Goal: Register for event/course

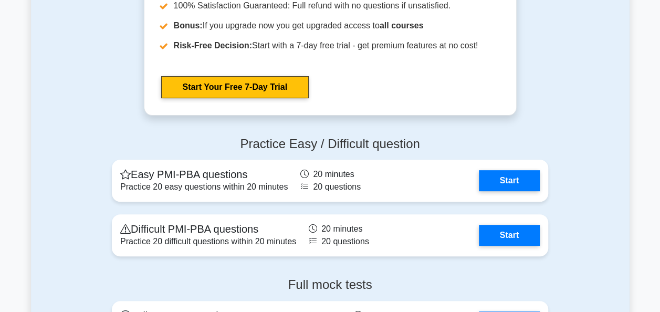
scroll to position [2154, 0]
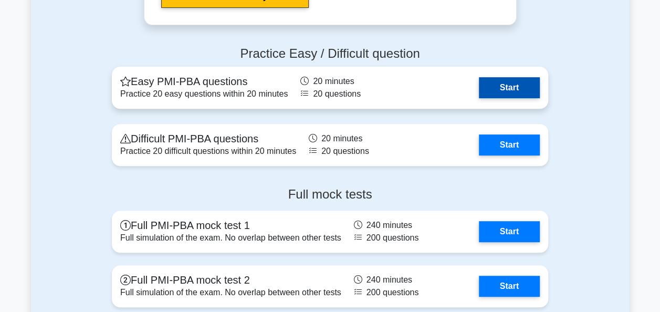
click at [514, 90] on link "Start" at bounding box center [509, 87] width 61 height 21
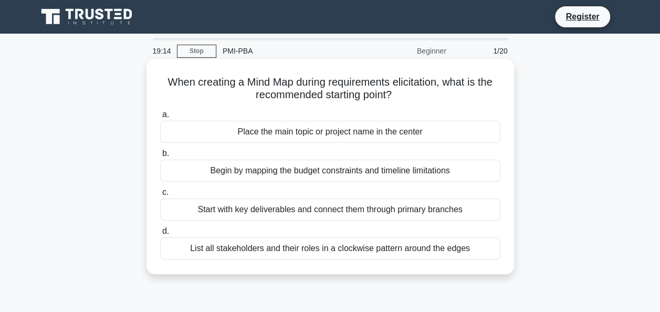
click at [387, 136] on div "Place the main topic or project name in the center" at bounding box center [330, 132] width 340 height 22
click at [160, 118] on input "a. Place the main topic or project name in the center" at bounding box center [160, 114] width 0 height 7
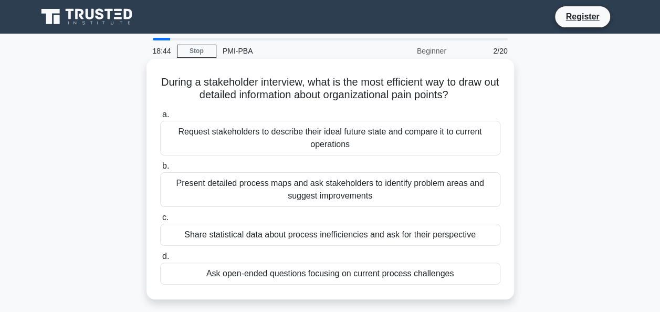
click at [406, 277] on div "Ask open-ended questions focusing on current process challenges" at bounding box center [330, 274] width 340 height 22
click at [160, 260] on input "d. Ask open-ended questions focusing on current process challenges" at bounding box center [160, 256] width 0 height 7
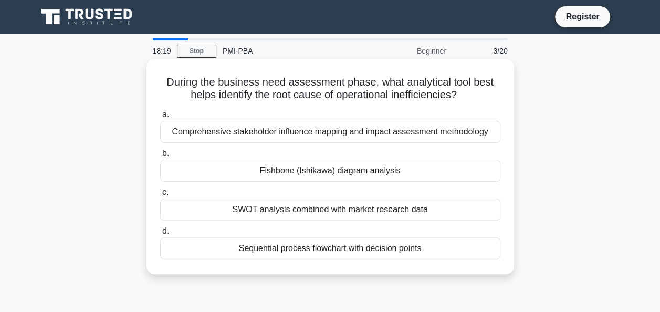
click at [338, 175] on div "Fishbone (Ishikawa) diagram analysis" at bounding box center [330, 171] width 340 height 22
click at [160, 157] on input "b. Fishbone (Ishikawa) diagram analysis" at bounding box center [160, 153] width 0 height 7
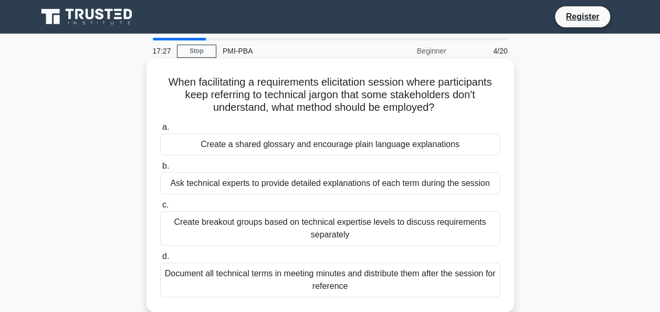
click at [446, 147] on div "Create a shared glossary and encourage plain language explanations" at bounding box center [330, 144] width 340 height 22
click at [160, 131] on input "a. Create a shared glossary and encourage plain language explanations" at bounding box center [160, 127] width 0 height 7
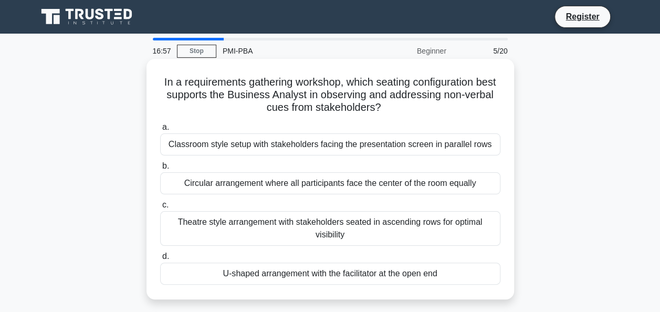
click at [415, 275] on div "U-shaped arrangement with the facilitator at the open end" at bounding box center [330, 274] width 340 height 22
click at [160, 260] on input "d. U-shaped arrangement with the facilitator at the open end" at bounding box center [160, 256] width 0 height 7
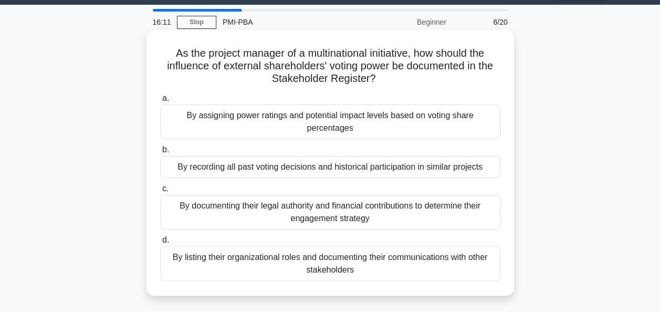
scroll to position [53, 0]
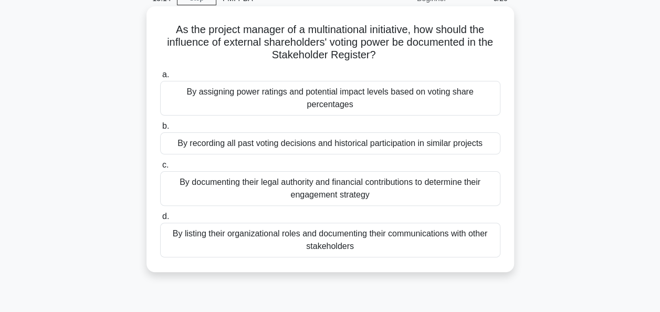
click at [347, 104] on div "By assigning power ratings and potential impact levels based on voting share pe…" at bounding box center [330, 98] width 340 height 35
click at [160, 78] on input "a. By assigning power ratings and potential impact levels based on voting share…" at bounding box center [160, 74] width 0 height 7
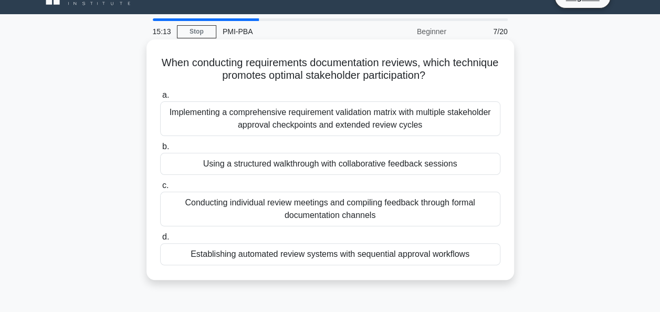
scroll to position [0, 0]
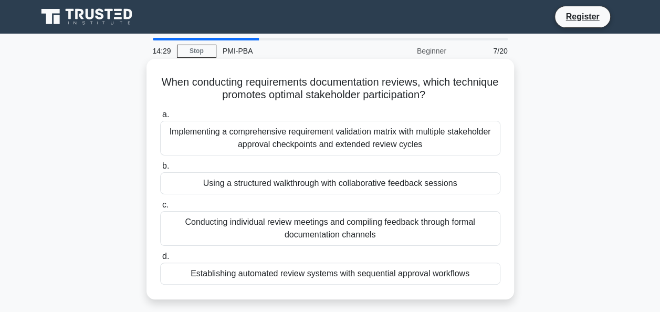
click at [321, 187] on div "Using a structured walkthrough with collaborative feedback sessions" at bounding box center [330, 183] width 340 height 22
click at [160, 170] on input "b. Using a structured walkthrough with collaborative feedback sessions" at bounding box center [160, 166] width 0 height 7
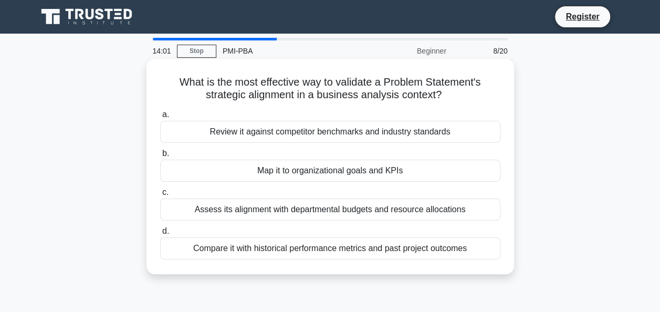
click at [367, 174] on div "Map it to organizational goals and KPIs" at bounding box center [330, 171] width 340 height 22
click at [160, 157] on input "b. Map it to organizational goals and KPIs" at bounding box center [160, 153] width 0 height 7
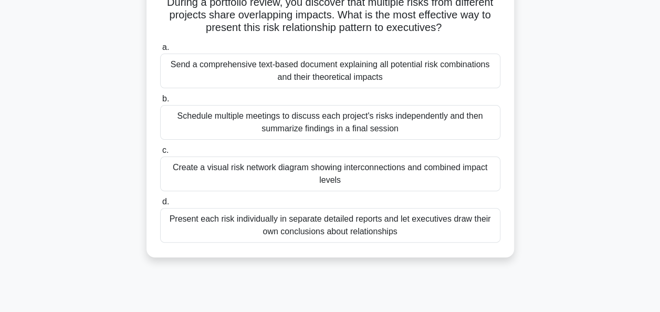
scroll to position [105, 0]
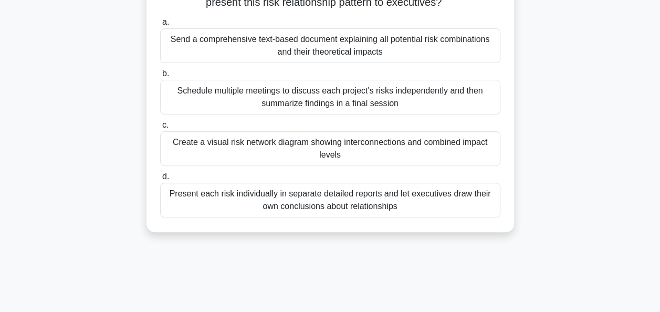
click at [337, 149] on div "Create a visual risk network diagram showing interconnections and combined impa…" at bounding box center [330, 148] width 340 height 35
click at [160, 129] on input "c. Create a visual risk network diagram showing interconnections and combined i…" at bounding box center [160, 125] width 0 height 7
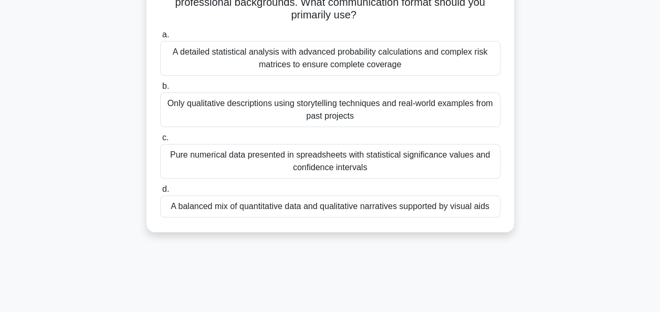
drag, startPoint x: 284, startPoint y: 212, endPoint x: 304, endPoint y: 212, distance: 19.4
click at [304, 212] on div "A balanced mix of quantitative data and qualitative narratives supported by vis…" at bounding box center [330, 206] width 340 height 22
click at [466, 204] on div "A balanced mix of quantitative data and qualitative narratives supported by vis…" at bounding box center [330, 206] width 340 height 22
click at [160, 193] on input "d. A balanced mix of quantitative data and qualitative narratives supported by …" at bounding box center [160, 189] width 0 height 7
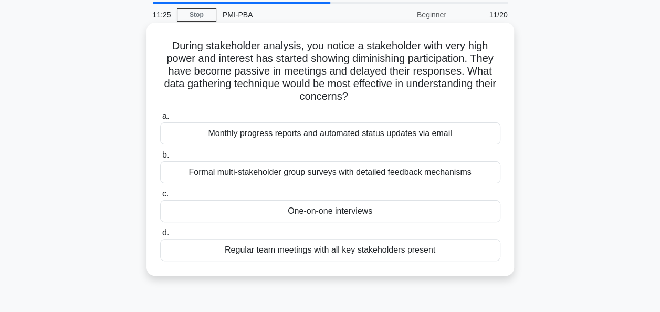
scroll to position [53, 0]
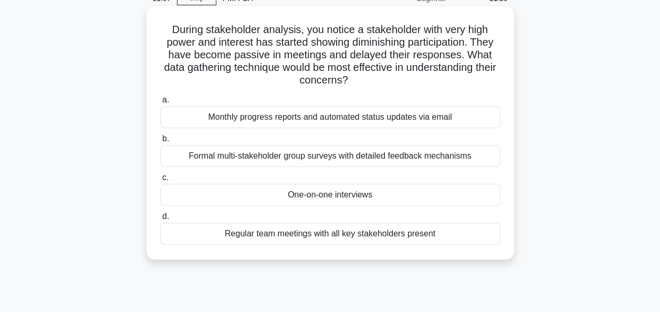
click at [360, 199] on div "One-on-one interviews" at bounding box center [330, 195] width 340 height 22
click at [160, 181] on input "c. One-on-one interviews" at bounding box center [160, 177] width 0 height 7
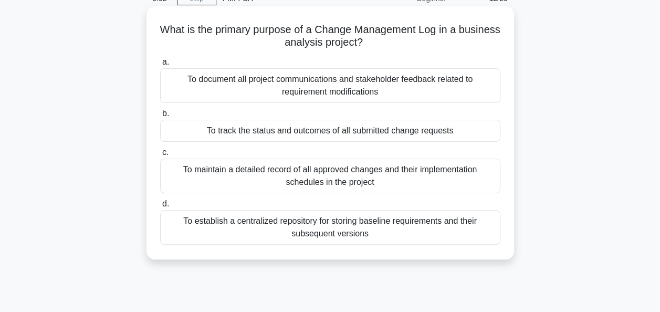
click at [443, 133] on div "To track the status and outcomes of all submitted change requests" at bounding box center [330, 131] width 340 height 22
click at [160, 117] on input "b. To track the status and outcomes of all submitted change requests" at bounding box center [160, 113] width 0 height 7
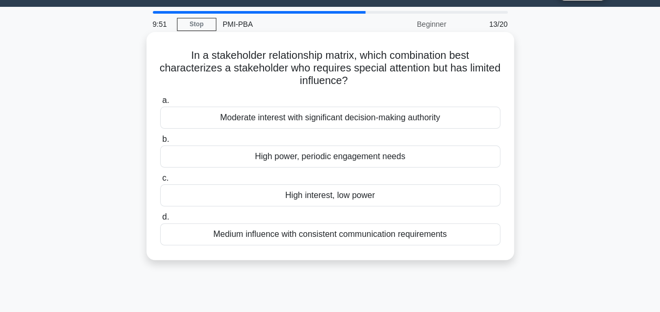
scroll to position [0, 0]
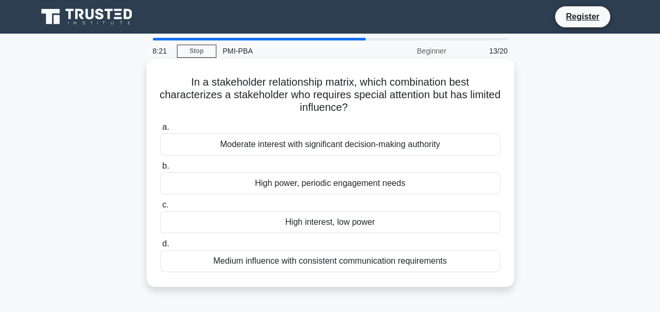
click at [356, 221] on div "High interest, low power" at bounding box center [330, 222] width 340 height 22
click at [160, 209] on input "c. High interest, low power" at bounding box center [160, 205] width 0 height 7
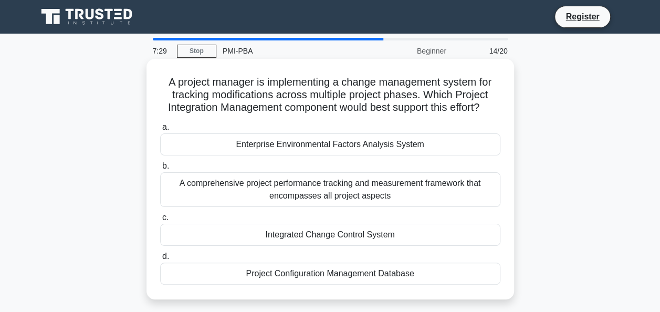
click at [446, 156] on div "Enterprise Environmental Factors Analysis System" at bounding box center [330, 144] width 340 height 22
click at [160, 131] on input "a. Enterprise Environmental Factors Analysis System" at bounding box center [160, 127] width 0 height 7
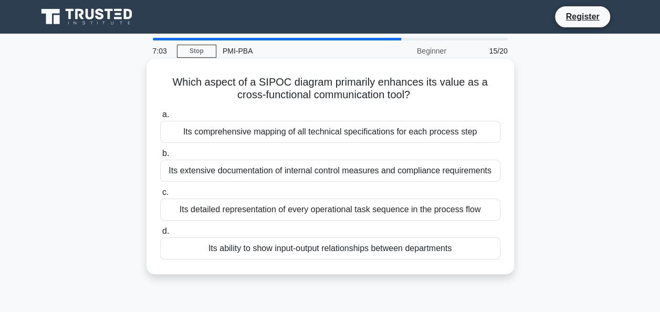
click at [415, 249] on div "Its ability to show input-output relationships between departments" at bounding box center [330, 248] width 340 height 22
click at [160, 235] on input "d. Its ability to show input-output relationships between departments" at bounding box center [160, 231] width 0 height 7
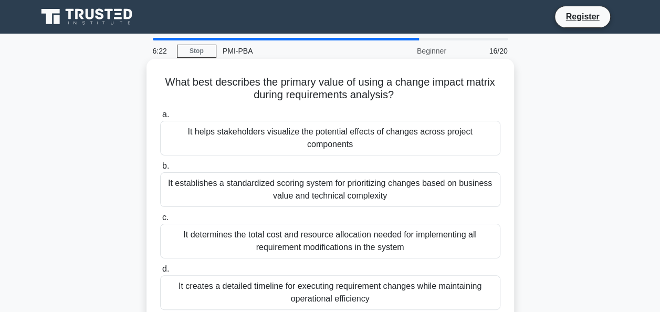
click at [380, 132] on div "It helps stakeholders visualize the potential effects of changes across project…" at bounding box center [330, 138] width 340 height 35
click at [160, 118] on input "a. It helps stakeholders visualize the potential effects of changes across proj…" at bounding box center [160, 114] width 0 height 7
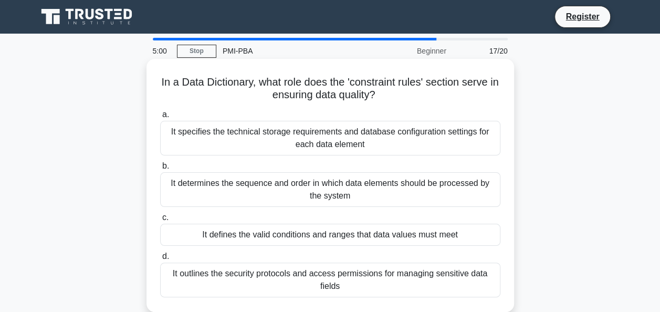
click at [416, 232] on div "It defines the valid conditions and ranges that data values must meet" at bounding box center [330, 235] width 340 height 22
click at [160, 221] on input "c. It defines the valid conditions and ranges that data values must meet" at bounding box center [160, 217] width 0 height 7
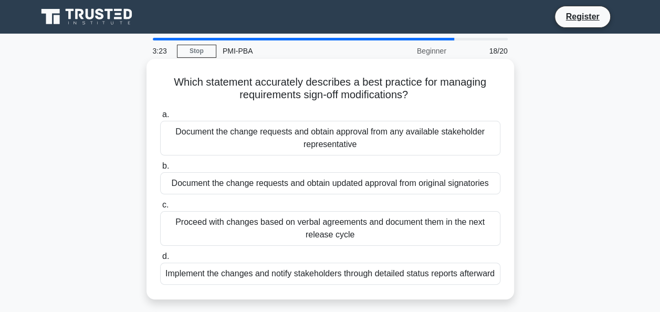
click at [350, 136] on div "Document the change requests and obtain approval from any available stakeholder…" at bounding box center [330, 138] width 340 height 35
click at [160, 118] on input "a. Document the change requests and obtain approval from any available stakehol…" at bounding box center [160, 114] width 0 height 7
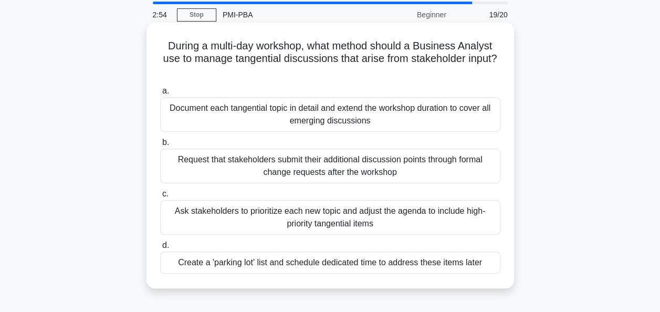
scroll to position [53, 0]
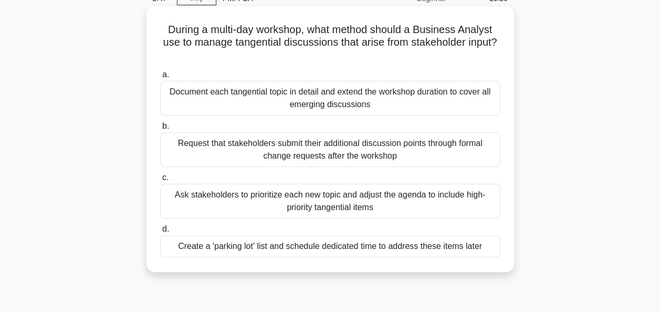
click at [414, 254] on div "Create a 'parking lot' list and schedule dedicated time to address these items …" at bounding box center [330, 246] width 340 height 22
click at [160, 233] on input "d. Create a 'parking lot' list and schedule dedicated time to address these ite…" at bounding box center [160, 229] width 0 height 7
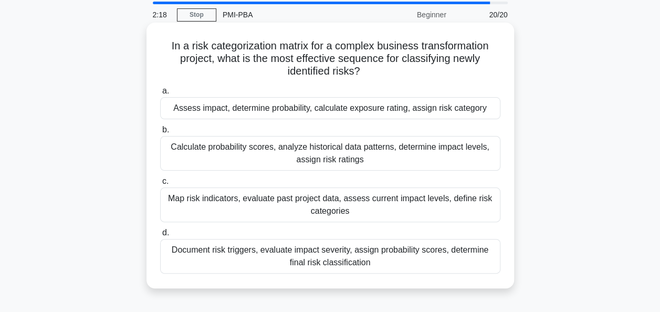
scroll to position [105, 0]
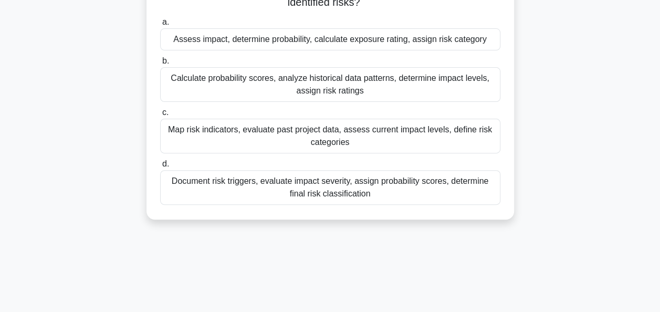
click at [333, 185] on div "Document risk triggers, evaluate impact severity, assign probability scores, de…" at bounding box center [330, 187] width 340 height 35
click at [160, 168] on input "d. Document risk triggers, evaluate impact severity, assign probability scores,…" at bounding box center [160, 164] width 0 height 7
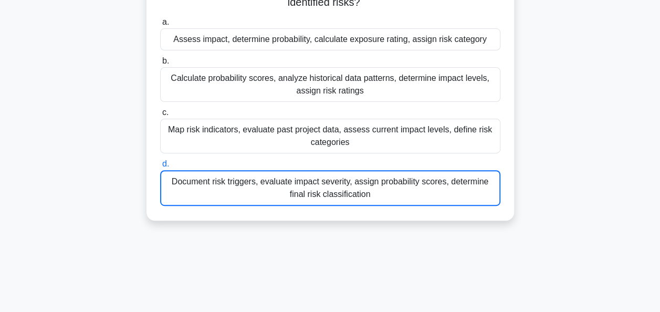
scroll to position [69, 0]
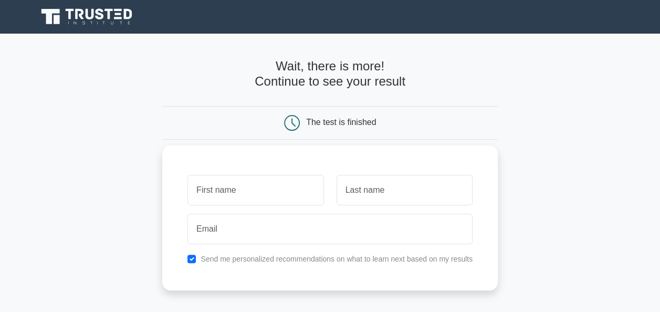
click at [234, 193] on input "text" at bounding box center [256, 190] width 136 height 30
type input "Dorice"
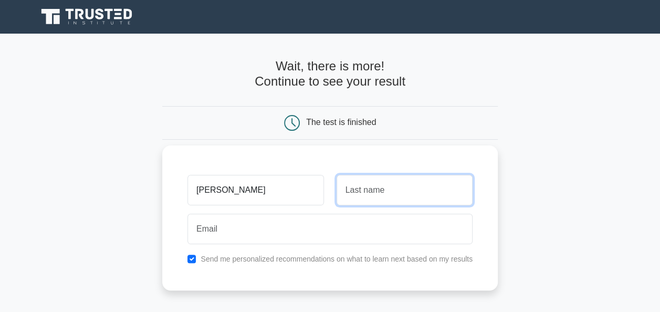
click at [360, 191] on input "text" at bounding box center [405, 190] width 136 height 30
type input "Masanja"
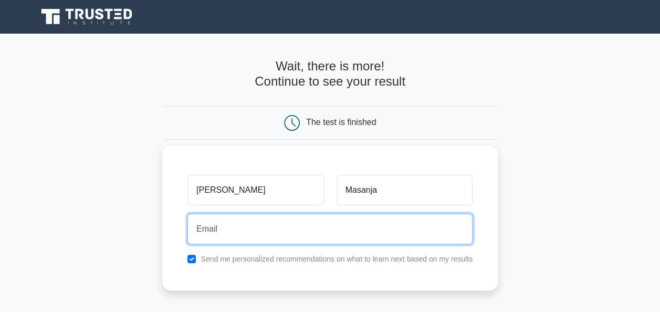
click at [239, 229] on input "email" at bounding box center [330, 229] width 285 height 30
type input "masanjadorice1@gmail.com"
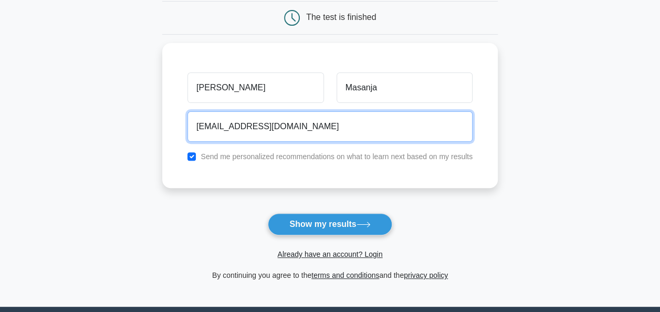
scroll to position [158, 0]
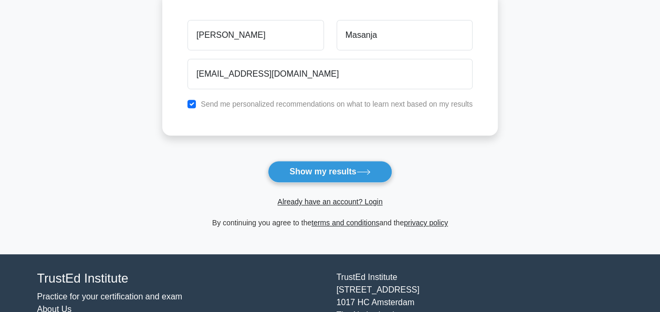
click at [335, 175] on button "Show my results" at bounding box center [330, 172] width 124 height 22
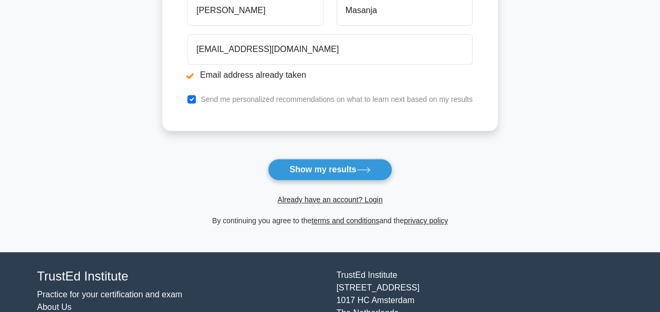
scroll to position [221, 0]
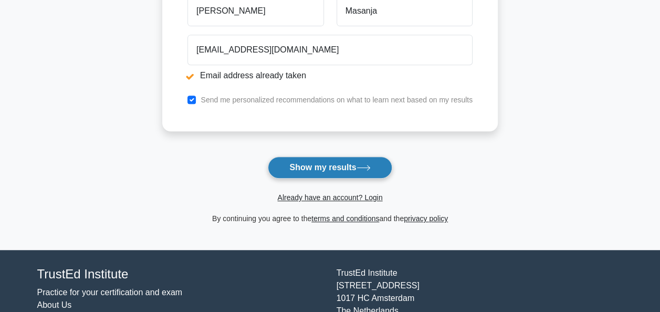
click at [345, 166] on button "Show my results" at bounding box center [330, 168] width 124 height 22
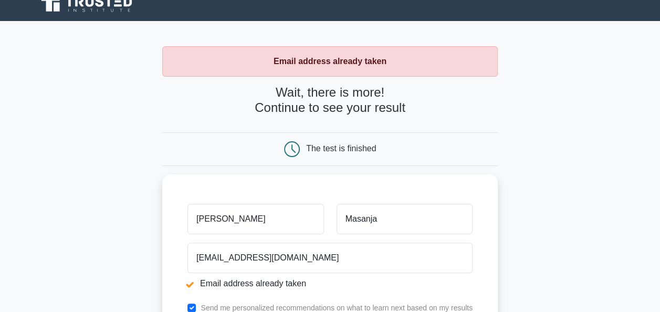
scroll to position [11, 0]
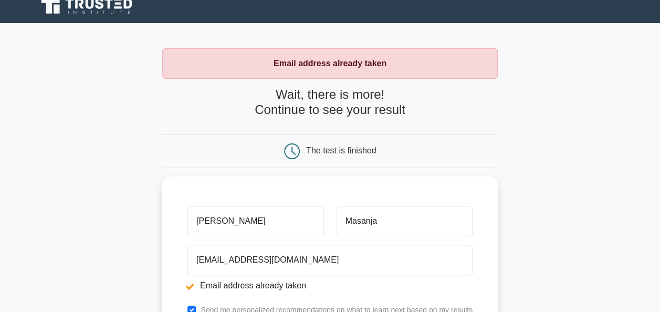
click at [329, 63] on strong "Email address already taken" at bounding box center [330, 63] width 113 height 9
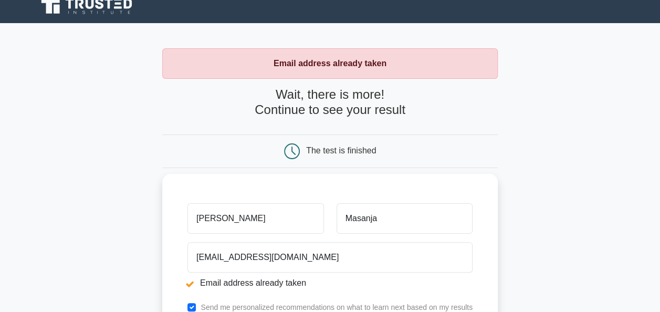
scroll to position [116, 0]
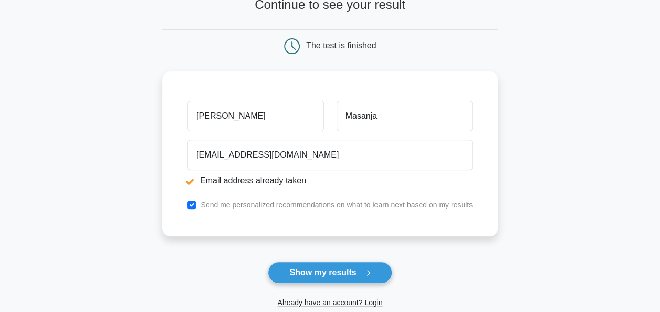
click at [524, 212] on main "Email address already taken Wait, there is more! Continue to see your result Th…" at bounding box center [330, 136] width 660 height 437
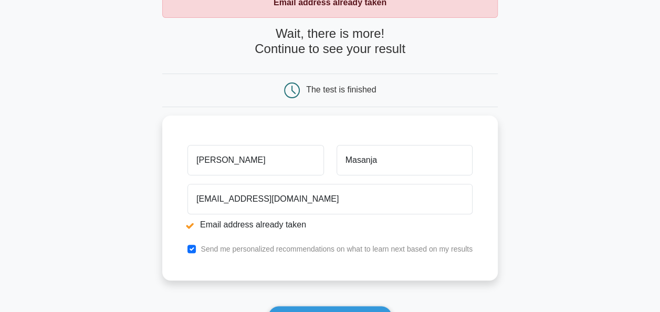
scroll to position [0, 0]
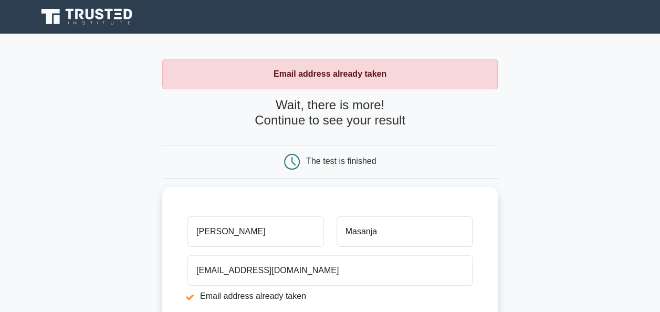
click at [629, 148] on main "Email address already taken Wait, there is more! Continue to see your result Th…" at bounding box center [330, 252] width 660 height 437
drag, startPoint x: 561, startPoint y: 154, endPoint x: 550, endPoint y: 147, distance: 14.0
click at [554, 150] on main "Email address already taken Wait, there is more! Continue to see your result Th…" at bounding box center [330, 252] width 660 height 437
click at [569, 112] on main "Email address already taken Wait, there is more! Continue to see your result Th…" at bounding box center [330, 252] width 660 height 437
